Goal: Find specific page/section: Find specific page/section

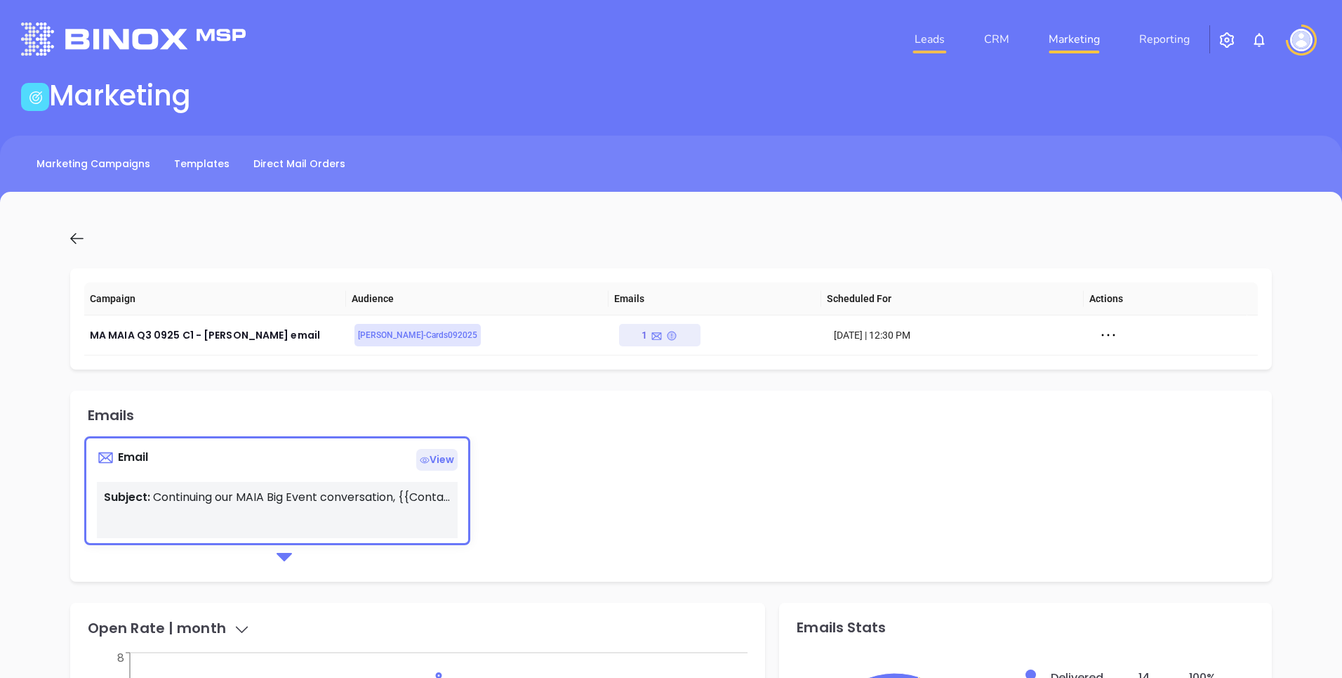
click at [928, 41] on link "Leads" at bounding box center [929, 39] width 41 height 28
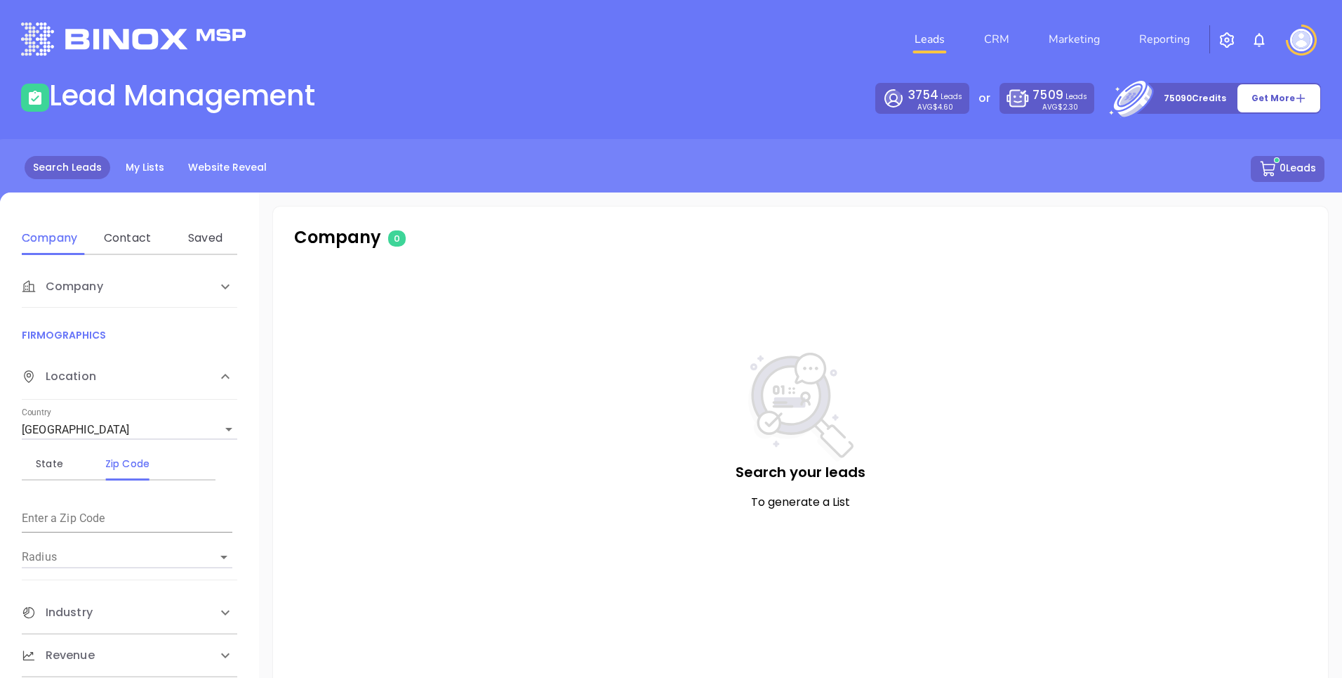
click at [98, 289] on span "Company" at bounding box center [62, 286] width 81 height 17
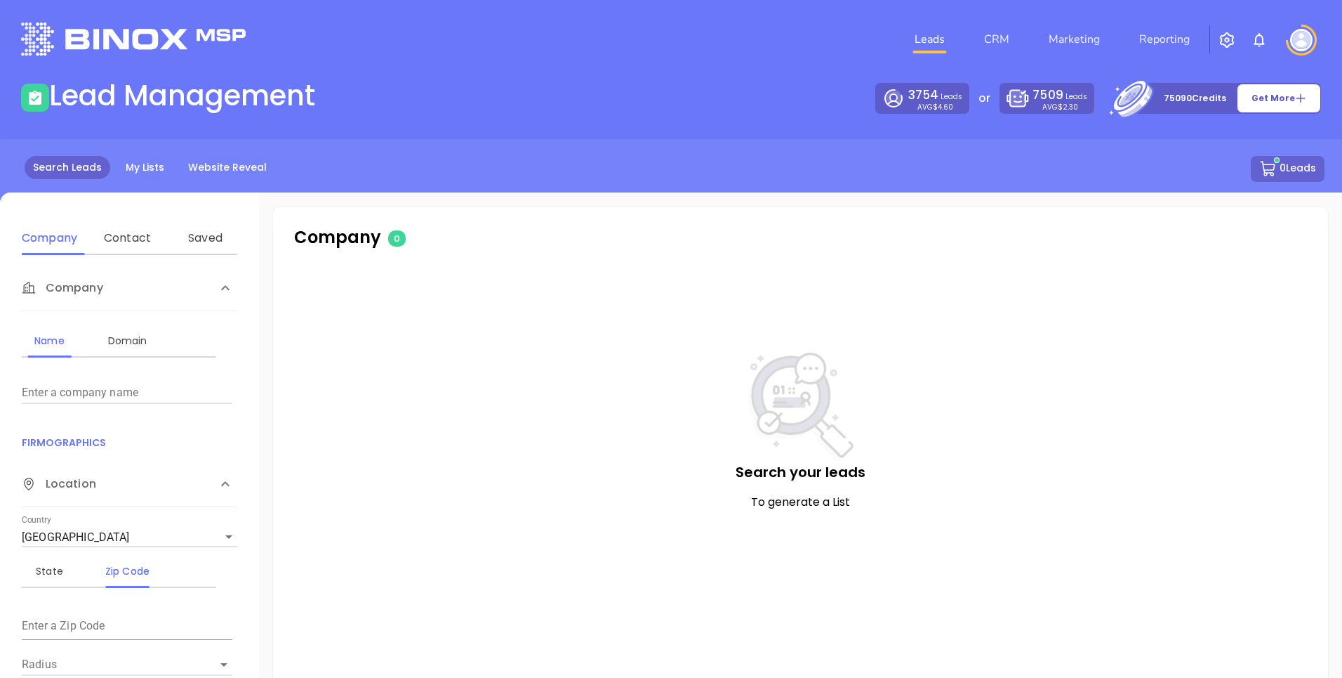
click at [127, 327] on div "Domain" at bounding box center [127, 341] width 55 height 34
click at [88, 398] on input "Enter a company name" at bounding box center [127, 392] width 211 height 22
paste input "[URL][PERSON_NAME][DOMAIN_NAME]"
type input "[URL][PERSON_NAME][DOMAIN_NAME]"
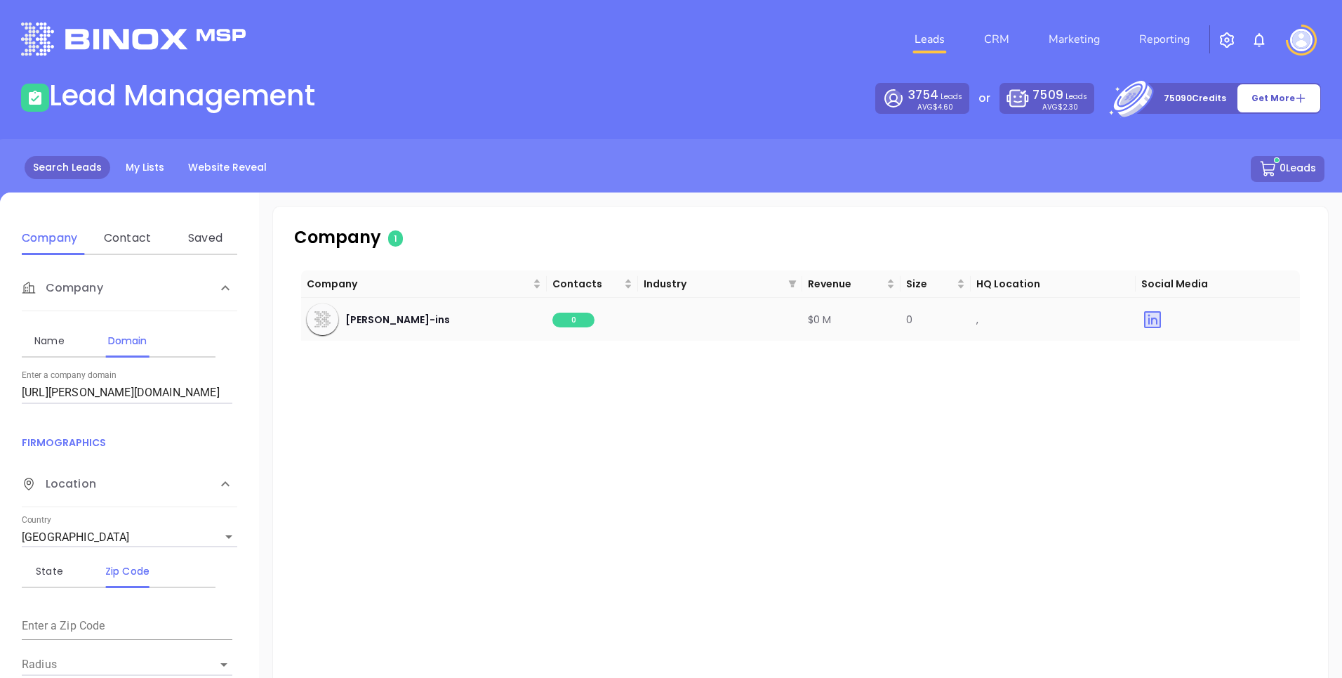
click at [561, 320] on span "0" at bounding box center [574, 319] width 42 height 15
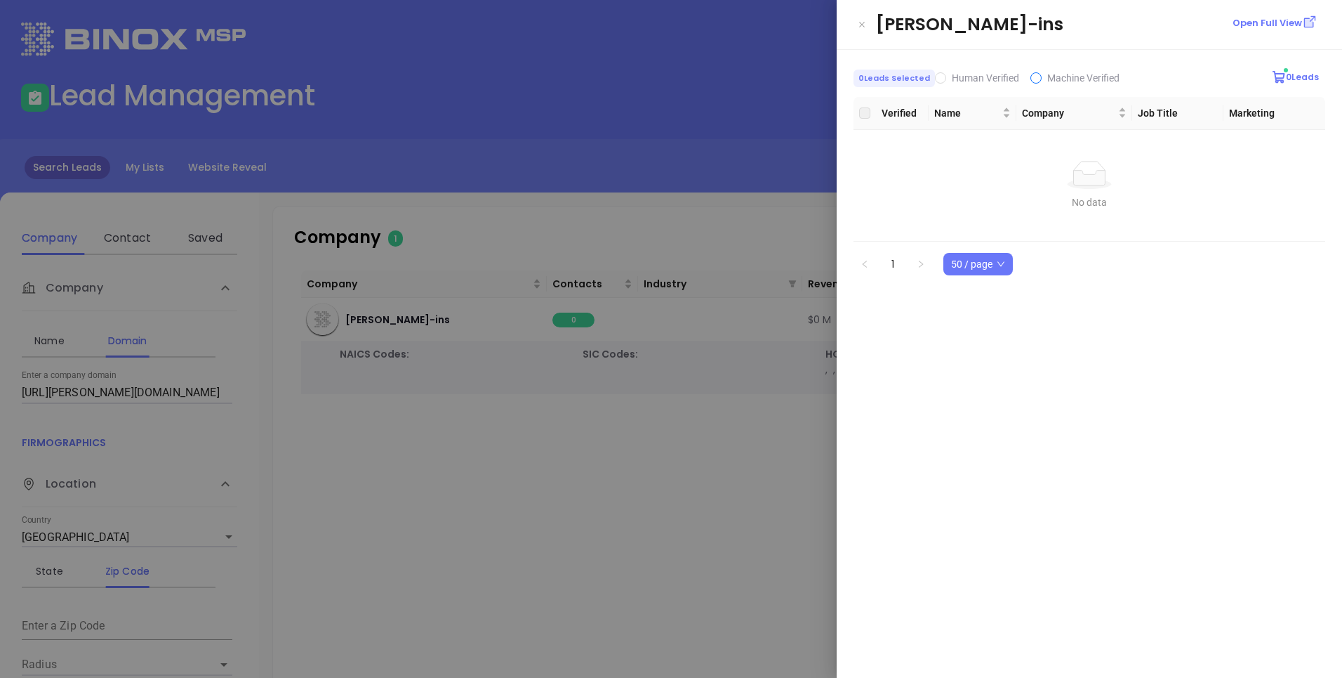
click at [1042, 81] on span "Machine Verified" at bounding box center [1084, 77] width 84 height 15
click at [1040, 81] on input "Machine Verified" at bounding box center [1036, 77] width 11 height 11
checkbox input "true"
click at [972, 81] on span "Human Verified" at bounding box center [985, 77] width 67 height 11
click at [946, 81] on input "Human Verified" at bounding box center [940, 77] width 11 height 11
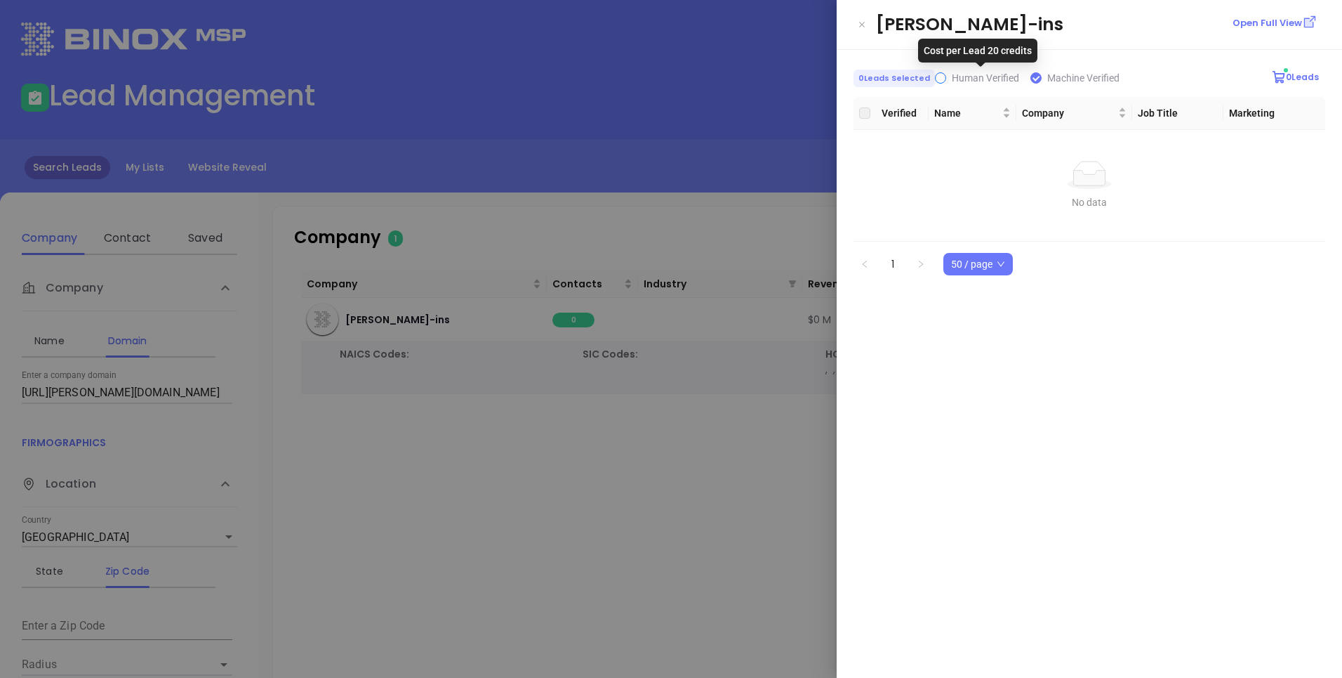
checkbox input "true"
click at [865, 29] on icon "Close" at bounding box center [862, 25] width 8 height 14
